Goal: Task Accomplishment & Management: Use online tool/utility

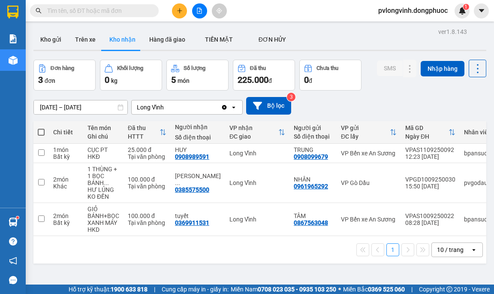
click at [197, 8] on icon "file-add" at bounding box center [199, 11] width 6 height 6
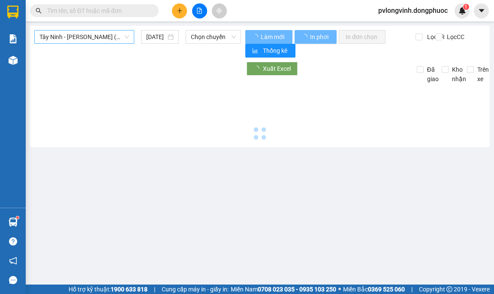
click at [99, 31] on span "Tây Ninh - [PERSON_NAME] (vip)" at bounding box center [84, 36] width 90 height 13
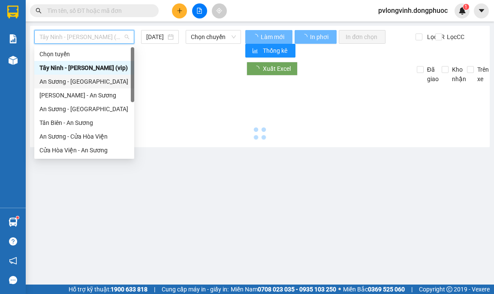
type input "[DATE]"
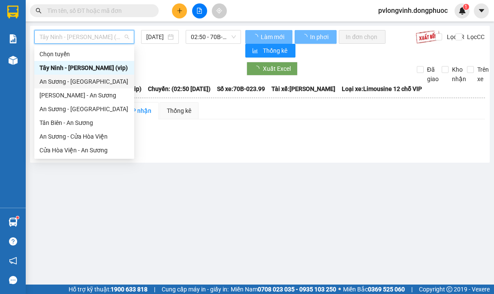
click at [63, 81] on div "An Sương - [GEOGRAPHIC_DATA]" at bounding box center [84, 81] width 90 height 9
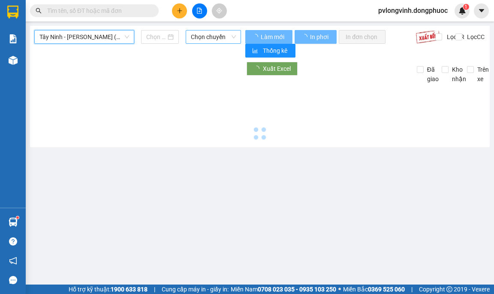
type input "[DATE]"
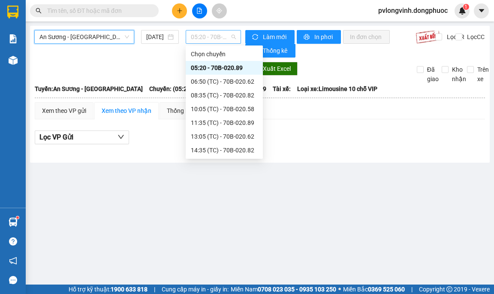
click at [214, 38] on span "05:20 - 70B-020.89" at bounding box center [213, 36] width 45 height 13
click at [216, 78] on div "06:50 (TC) - 70B-020.62" at bounding box center [224, 81] width 67 height 9
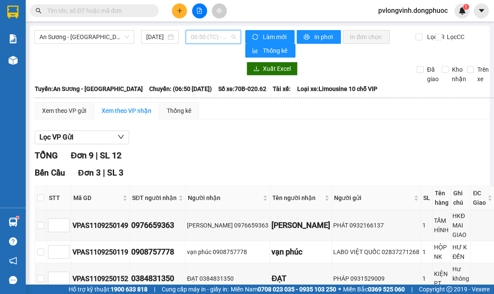
click at [215, 42] on span "06:50 (TC) - 70B-020.62" at bounding box center [213, 36] width 45 height 13
